Goal: Register for event/course

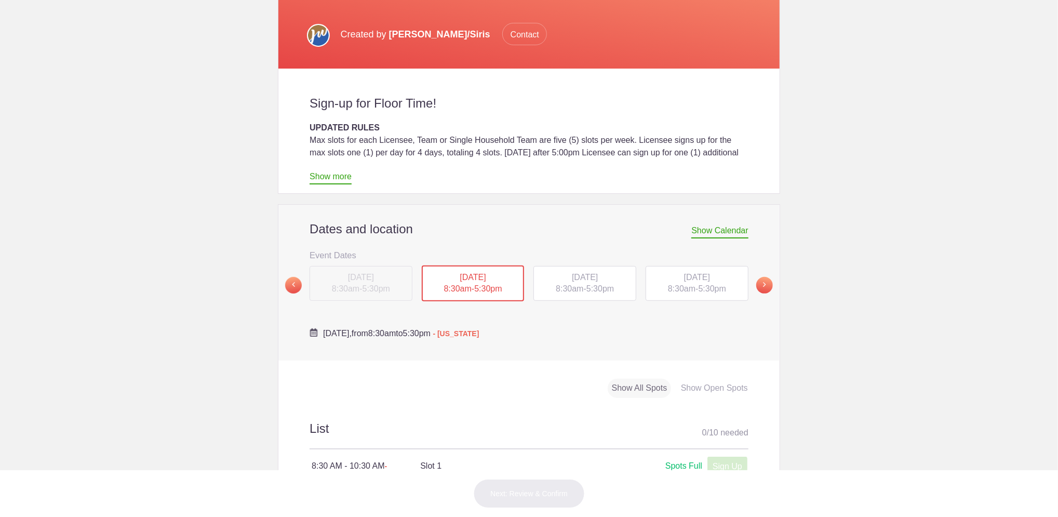
scroll to position [208, 0]
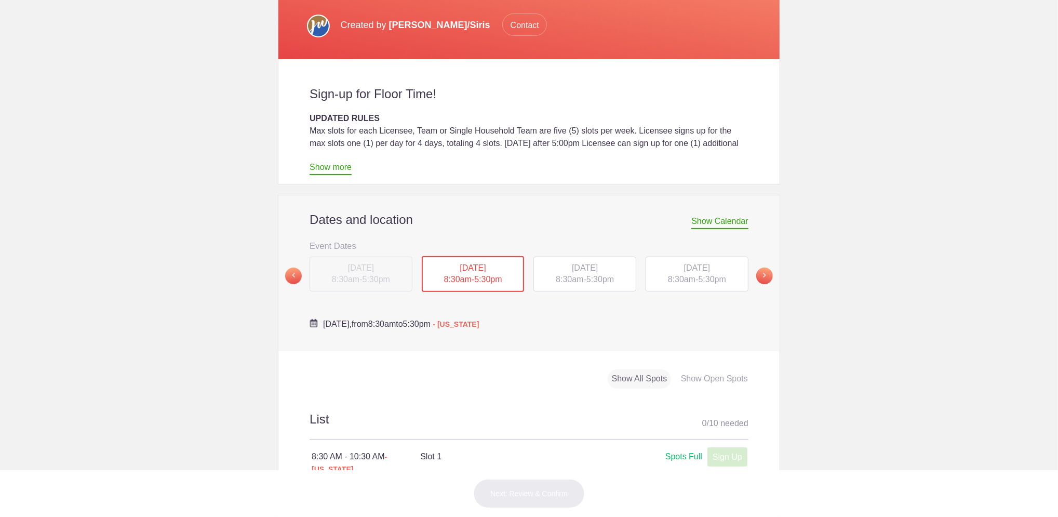
click at [708, 219] on span "Show Calendar" at bounding box center [719, 223] width 57 height 12
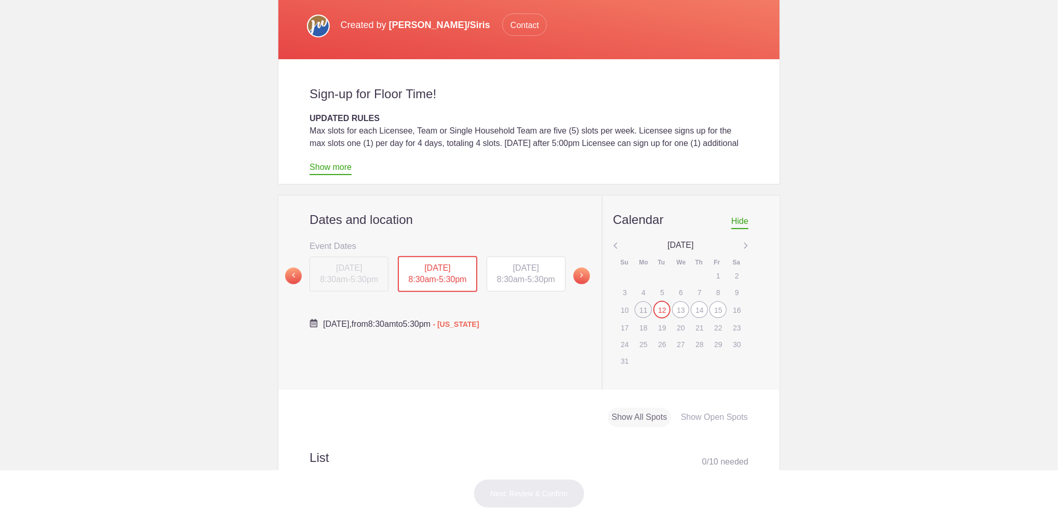
click at [640, 324] on div "18" at bounding box center [643, 327] width 17 height 16
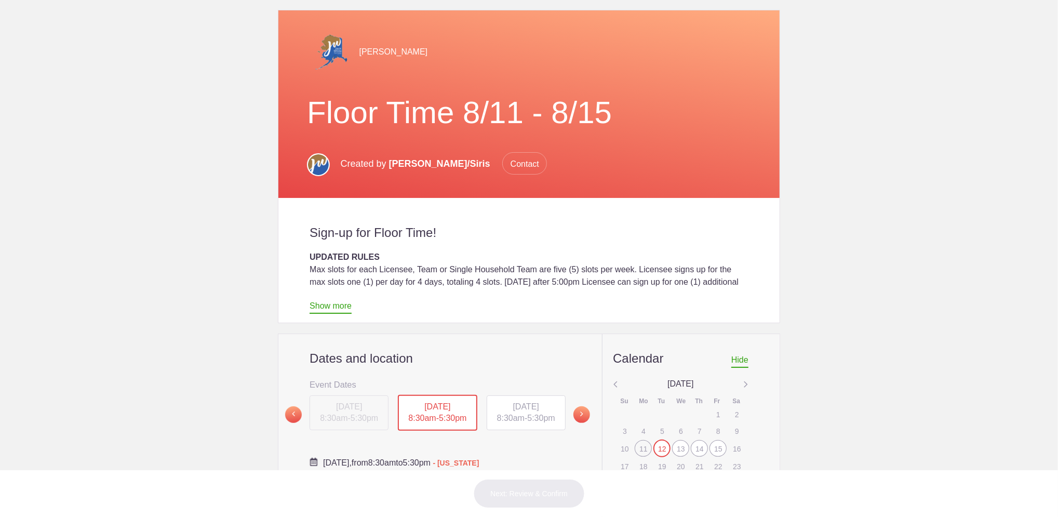
scroll to position [0, 0]
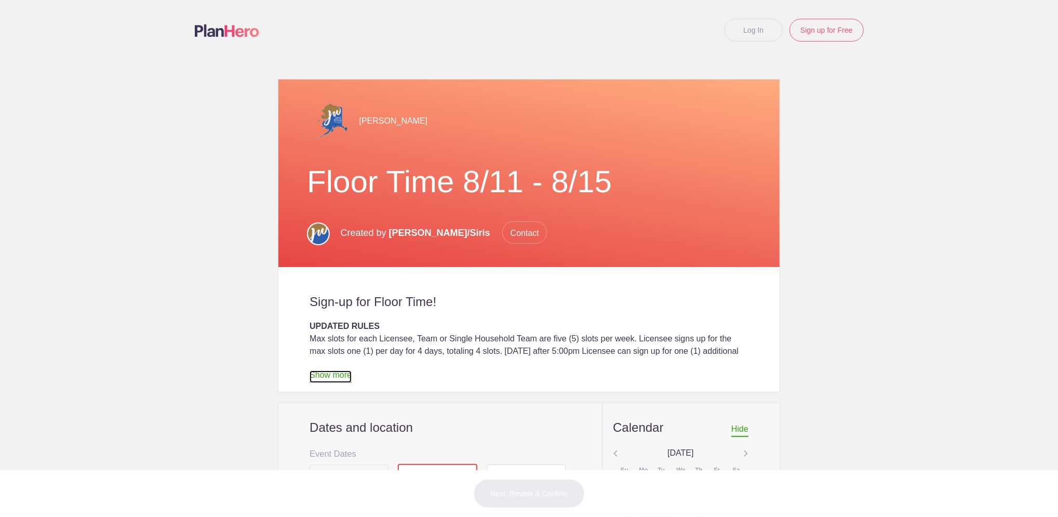
click at [328, 373] on link "Show more" at bounding box center [330, 376] width 42 height 12
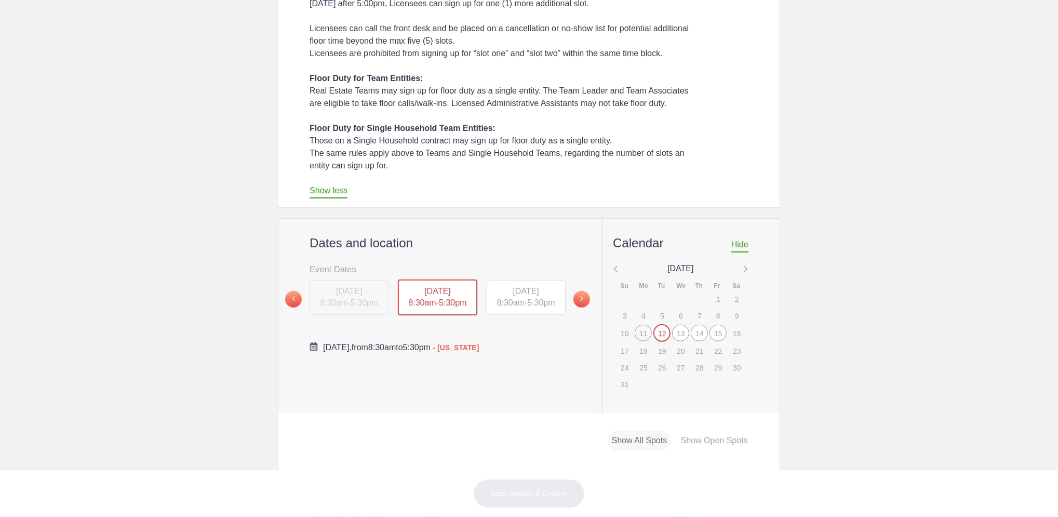
scroll to position [623, 0]
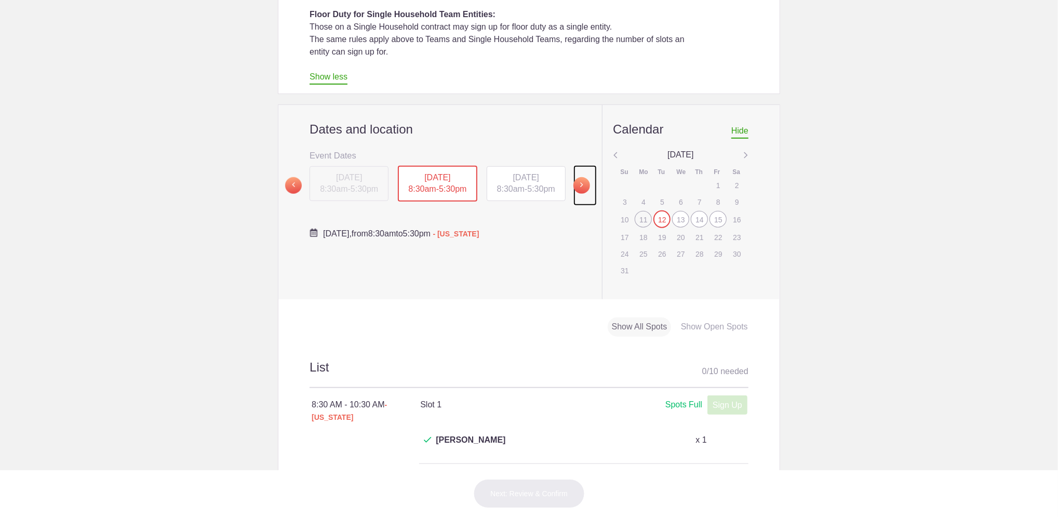
click at [580, 187] on span at bounding box center [581, 185] width 17 height 17
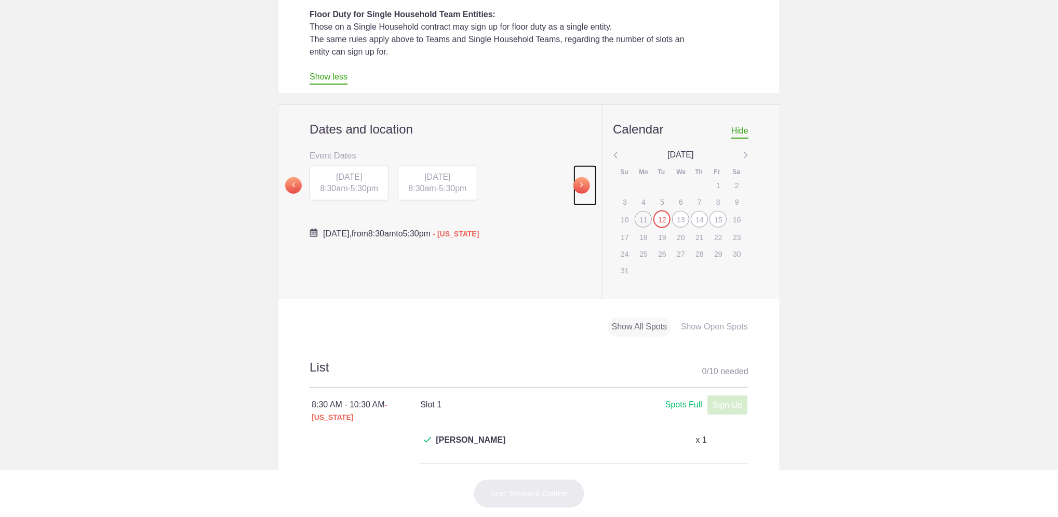
click at [580, 187] on span at bounding box center [581, 185] width 17 height 17
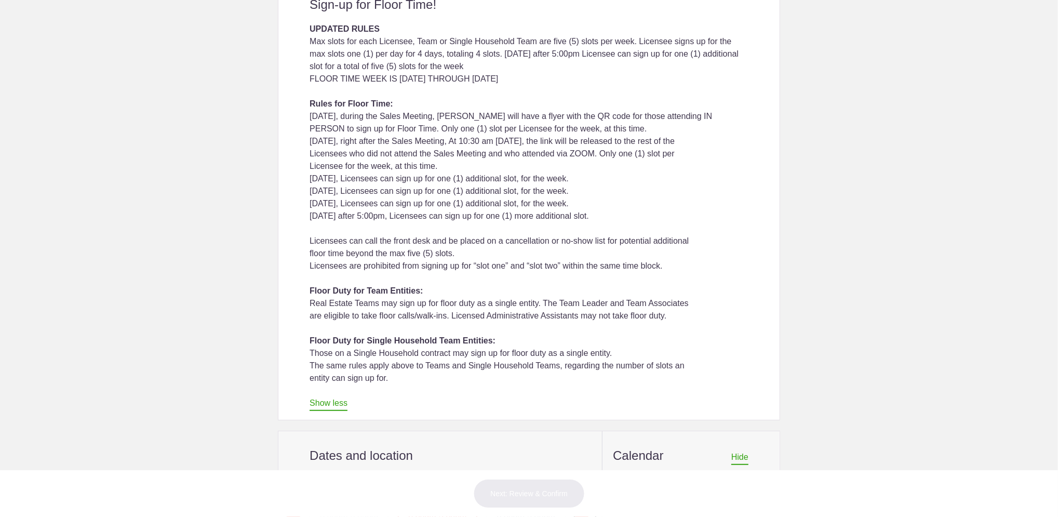
scroll to position [0, 0]
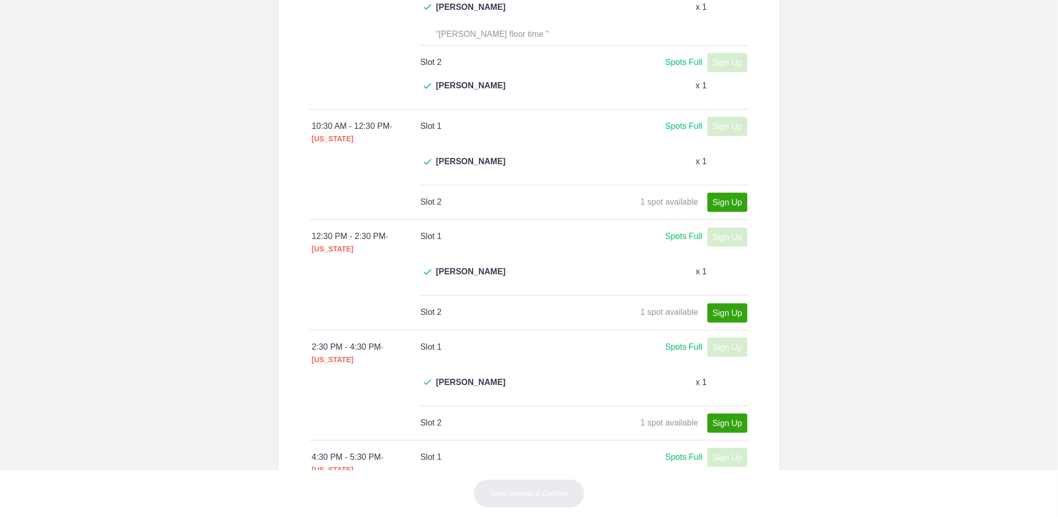
scroll to position [208, 0]
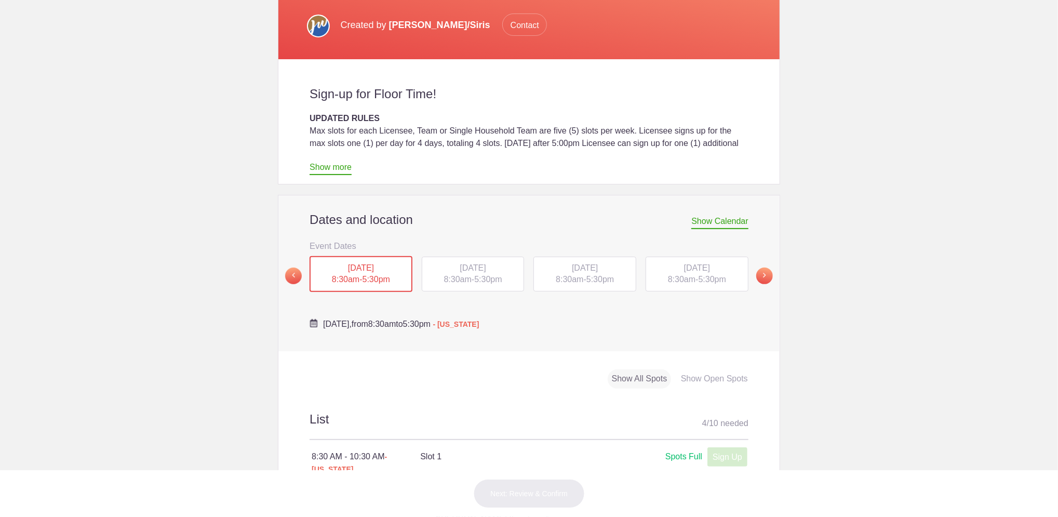
click at [480, 270] on span "TUE, Aug 19, 2025" at bounding box center [473, 267] width 26 height 9
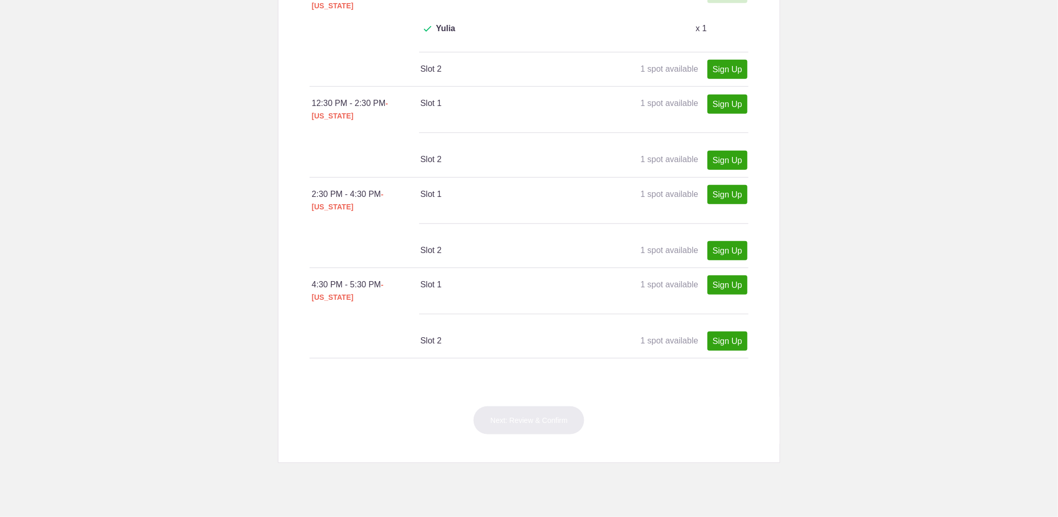
scroll to position [277, 0]
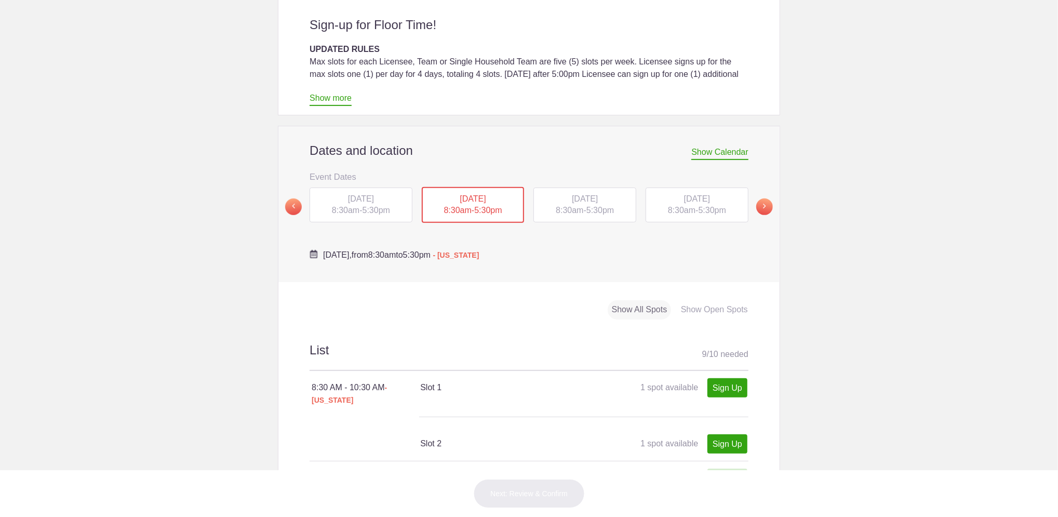
click at [591, 202] on span "WED, Aug 20, 2025" at bounding box center [585, 198] width 26 height 9
click at [681, 205] on div "THU, Aug 21, 2025 8:30am - 5:30pm" at bounding box center [696, 204] width 103 height 35
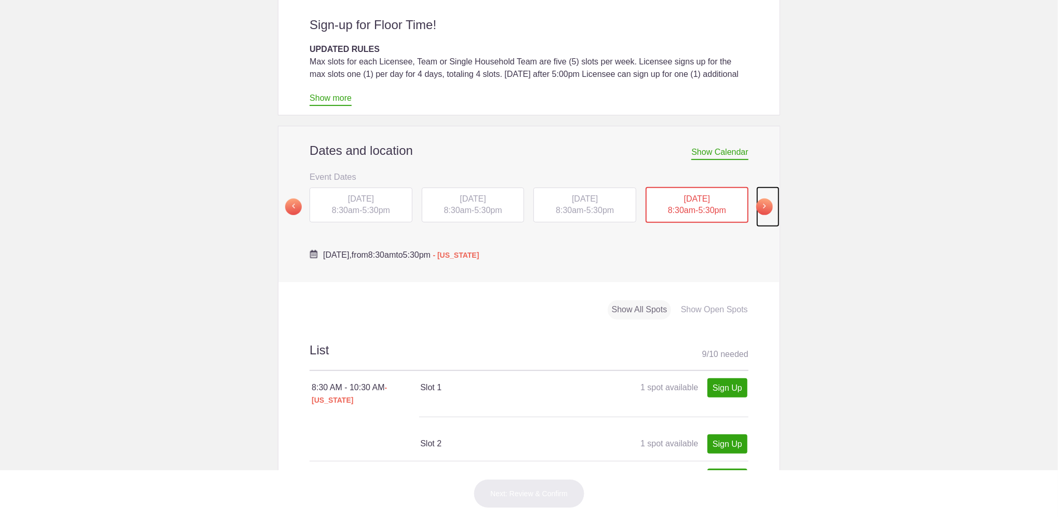
click at [758, 206] on span at bounding box center [764, 206] width 17 height 17
click at [346, 211] on span "8:30am" at bounding box center [346, 209] width 28 height 9
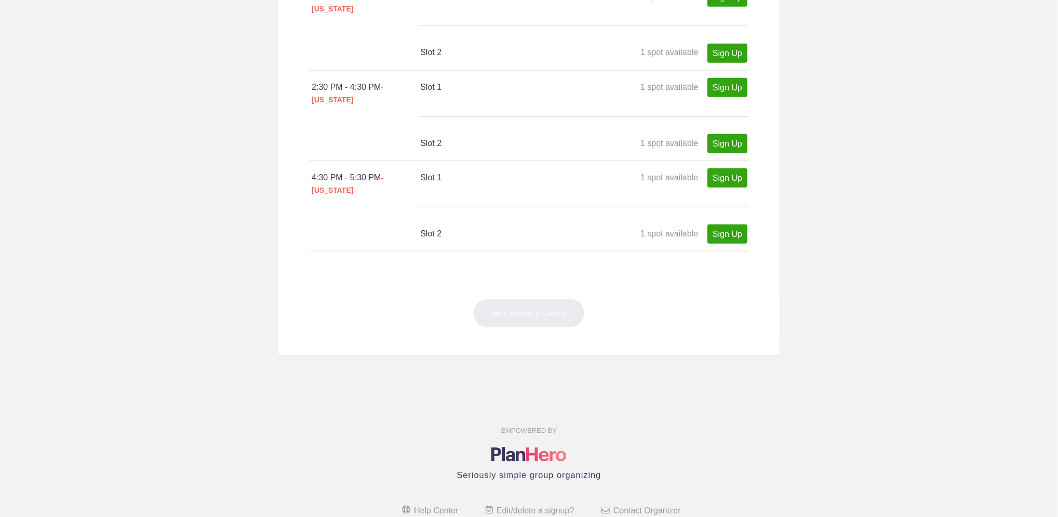
scroll to position [363, 0]
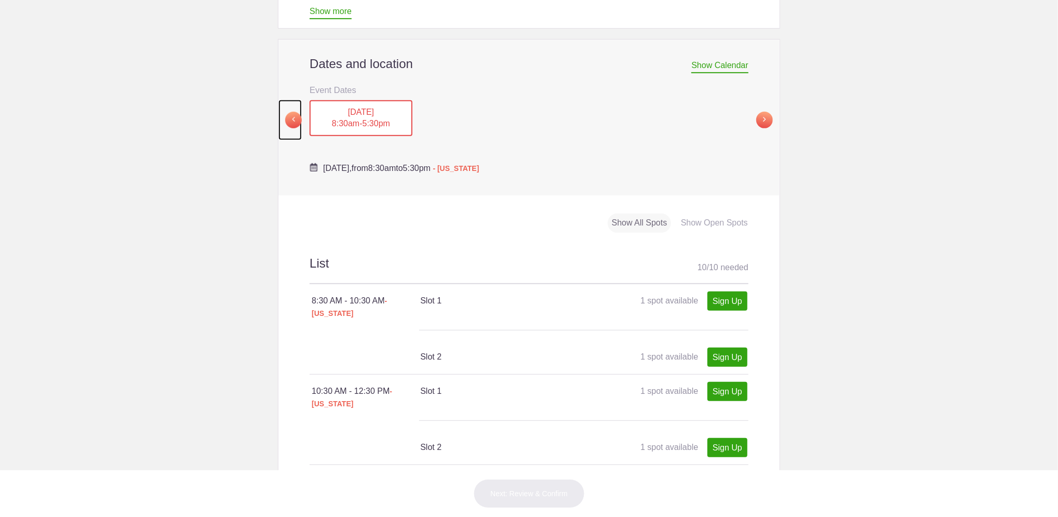
click at [285, 118] on span at bounding box center [293, 120] width 17 height 17
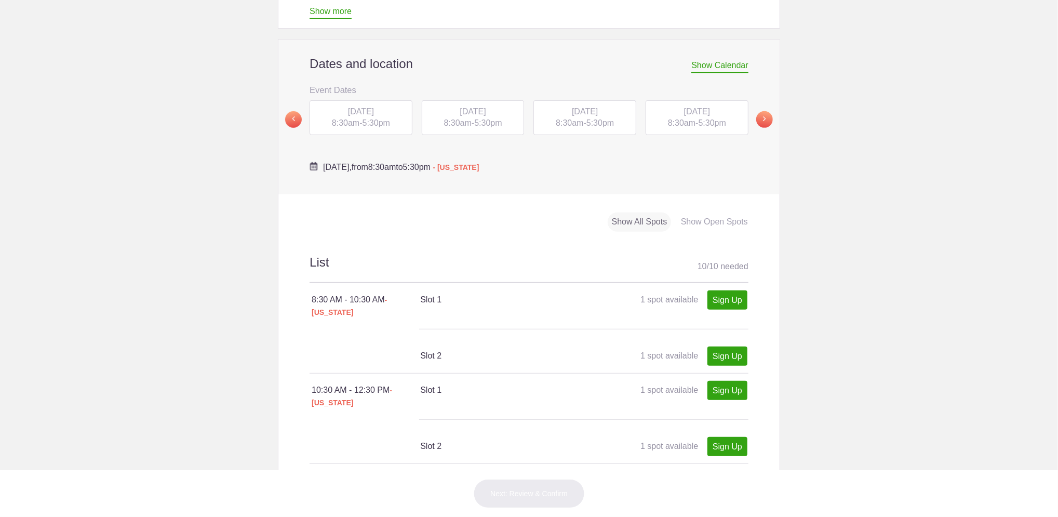
click at [452, 119] on span "8:30am" at bounding box center [458, 122] width 28 height 9
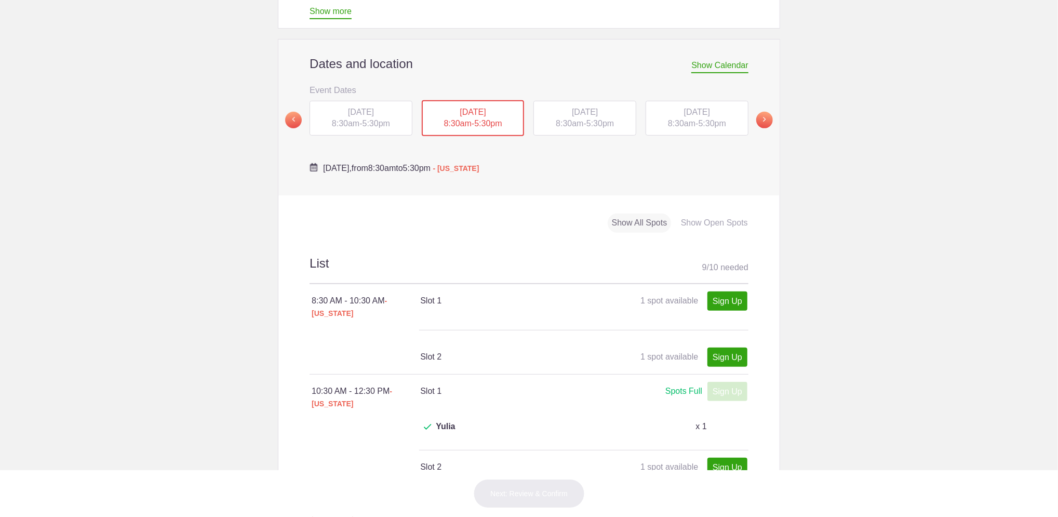
scroll to position [433, 0]
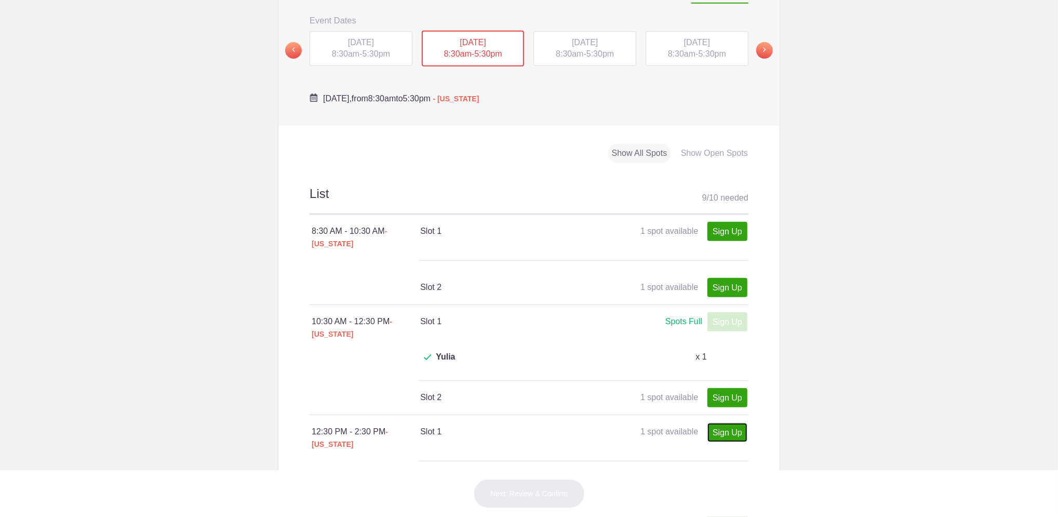
click at [724, 423] on link "Sign Up" at bounding box center [727, 432] width 40 height 19
type input "1"
click at [543, 486] on button "Next: Review & Confirm" at bounding box center [529, 493] width 112 height 29
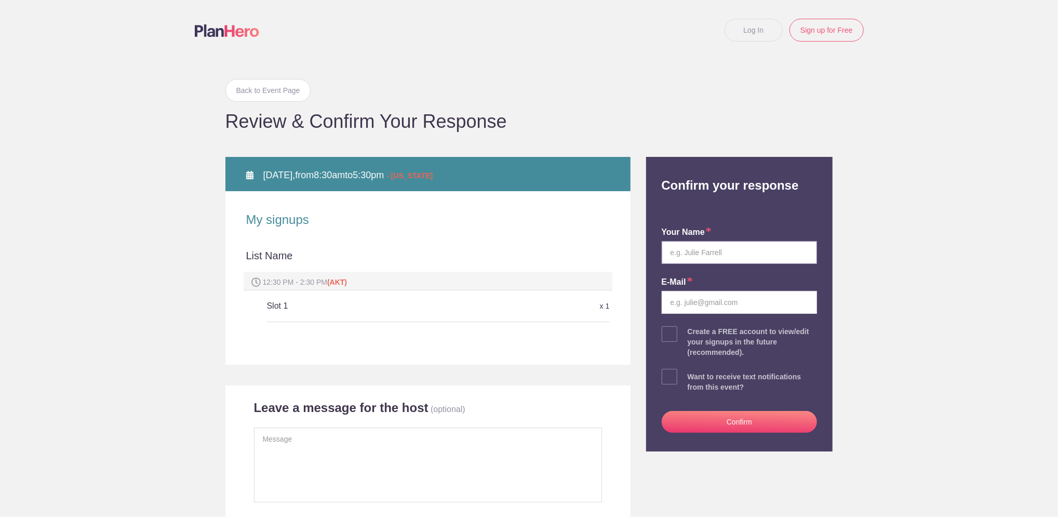
click at [752, 255] on input "text" at bounding box center [740, 252] width 156 height 23
type input "Jamie K. Harvey"
type input "jkharvey@gci.net"
click at [743, 419] on button "Confirm" at bounding box center [740, 422] width 156 height 22
